Goal: Check status: Check status

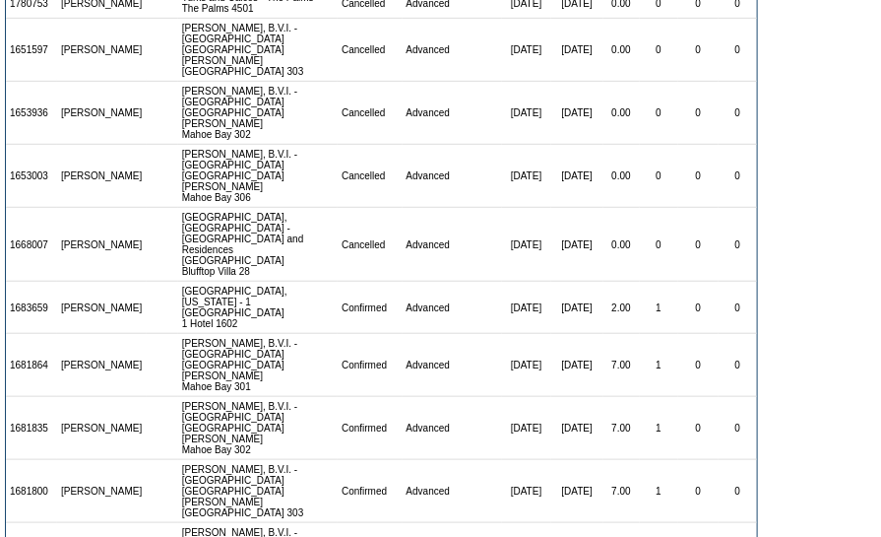
scroll to position [286, 0]
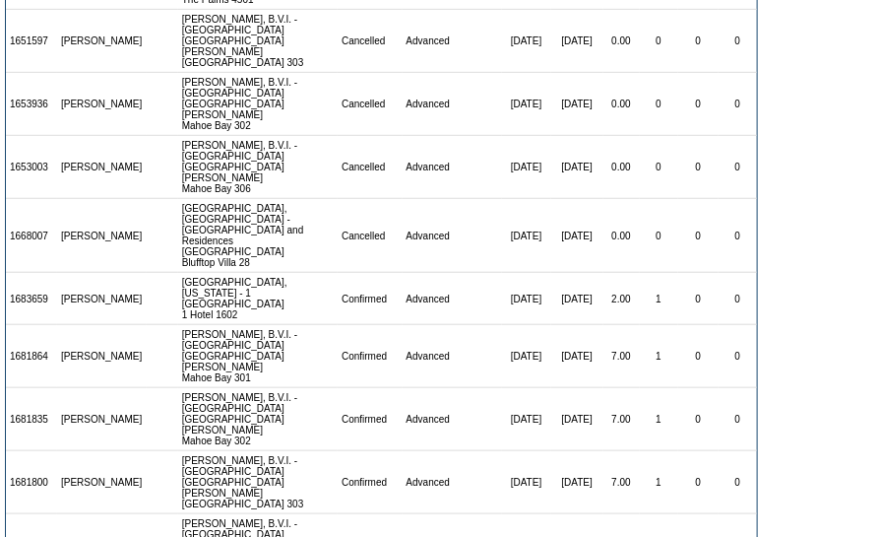
click at [782, 411] on form "There are 22 contracts for the [PERSON_NAME] membership: View: [DATE] - [DATE] …" at bounding box center [440, 183] width 881 height 938
click at [832, 336] on form "There are 22 contracts for the Jason Khoury membership: View: 08/28/07 - 08/31/…" at bounding box center [440, 183] width 881 height 938
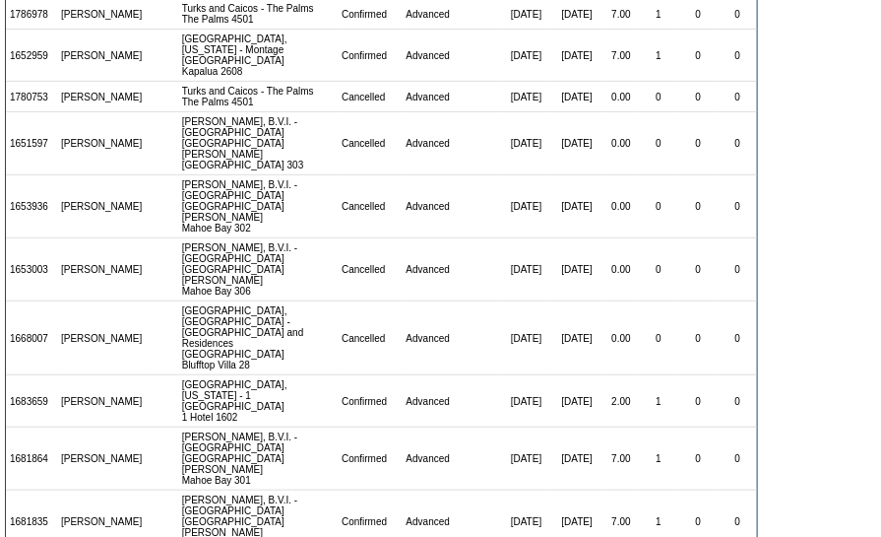
scroll to position [17, 0]
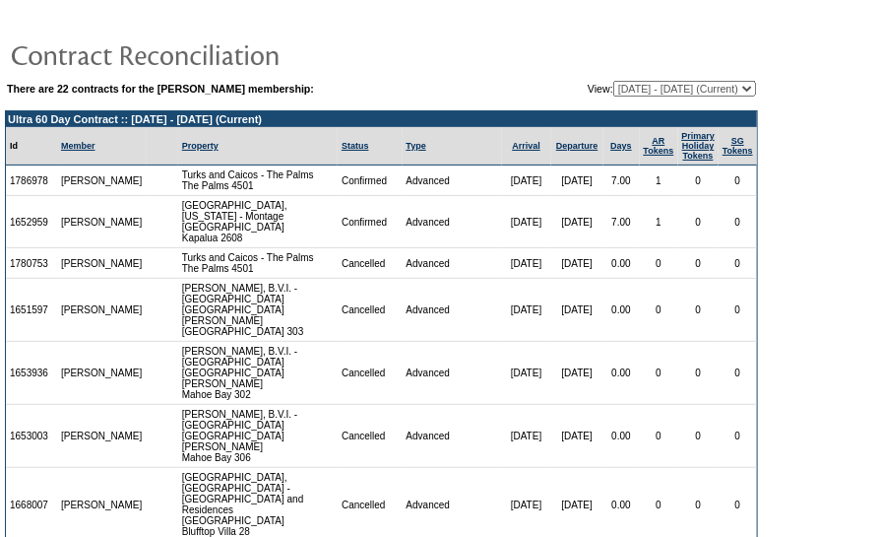
click at [674, 84] on select "[DATE] - [DATE] [DATE] - [DATE] [DATE] - [DATE] [DATE] - [DATE] [DATE] - [DATE]…" at bounding box center [685, 89] width 143 height 16
select select "138378"
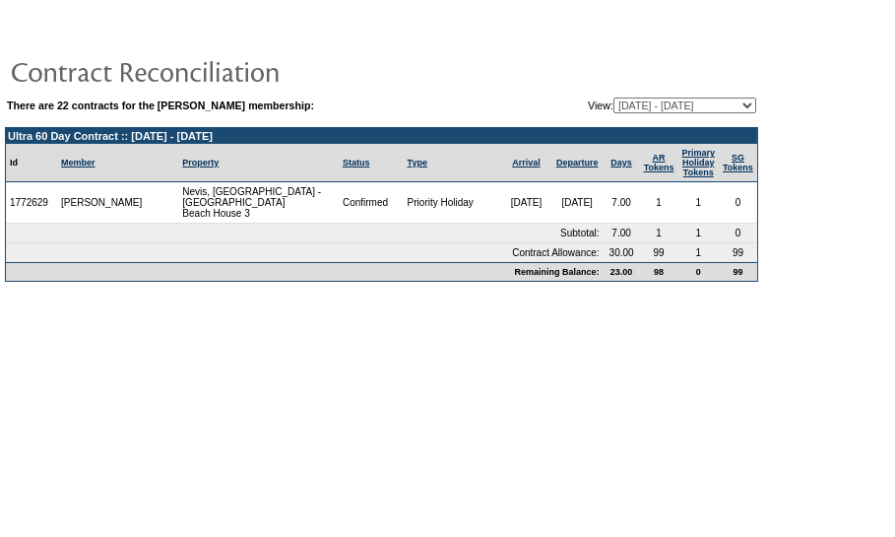
click at [660, 73] on td at bounding box center [381, 70] width 753 height 39
click at [656, 94] on table "There are 22 contracts for the [PERSON_NAME] membership: View: [DATE] - [DATE] …" at bounding box center [381, 149] width 763 height 275
click at [663, 104] on select "[DATE] - [DATE] [DATE] - [DATE] [DATE] - [DATE] [DATE] - [DATE] [DATE] - [DATE]…" at bounding box center [685, 105] width 143 height 16
select select "127888"
click at [614, 97] on select "[DATE] - [DATE] [DATE] - [DATE] [DATE] - [DATE] [DATE] - [DATE] [DATE] - [DATE]…" at bounding box center [685, 105] width 143 height 16
